Goal: Task Accomplishment & Management: Use online tool/utility

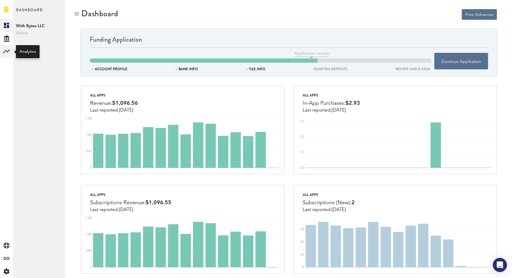
click at [5, 51] on icon at bounding box center [6, 52] width 6 height 4
click at [39, 29] on link "Monetization" at bounding box center [39, 25] width 52 height 13
click at [40, 37] on link "Subscriptions" at bounding box center [39, 38] width 52 height 13
click at [40, 28] on link "Monetization" at bounding box center [39, 25] width 52 height 13
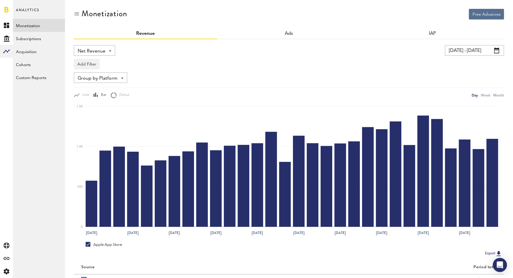
click at [497, 50] on span at bounding box center [496, 51] width 5 height 6
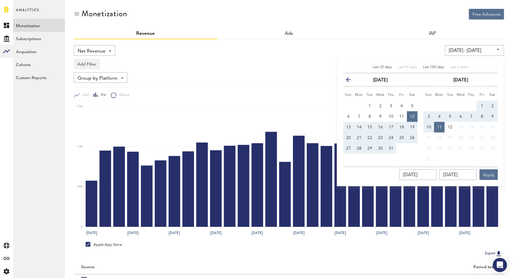
click at [435, 68] on span "Last 180 days" at bounding box center [433, 68] width 21 height 4
type input "[DATE] - [DATE]"
type input "[DATE]"
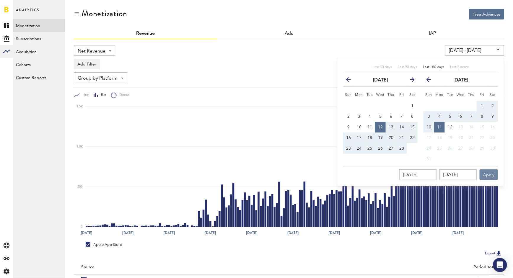
click at [489, 174] on button "Apply" at bounding box center [489, 175] width 18 height 11
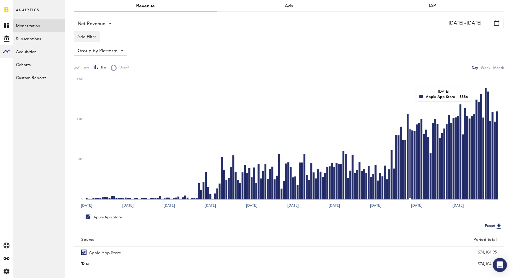
scroll to position [39, 0]
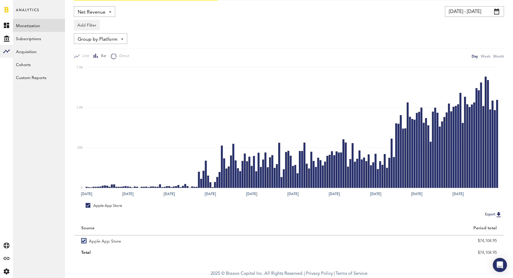
click at [495, 215] on button "Export" at bounding box center [493, 215] width 21 height 8
